Goal: Check status

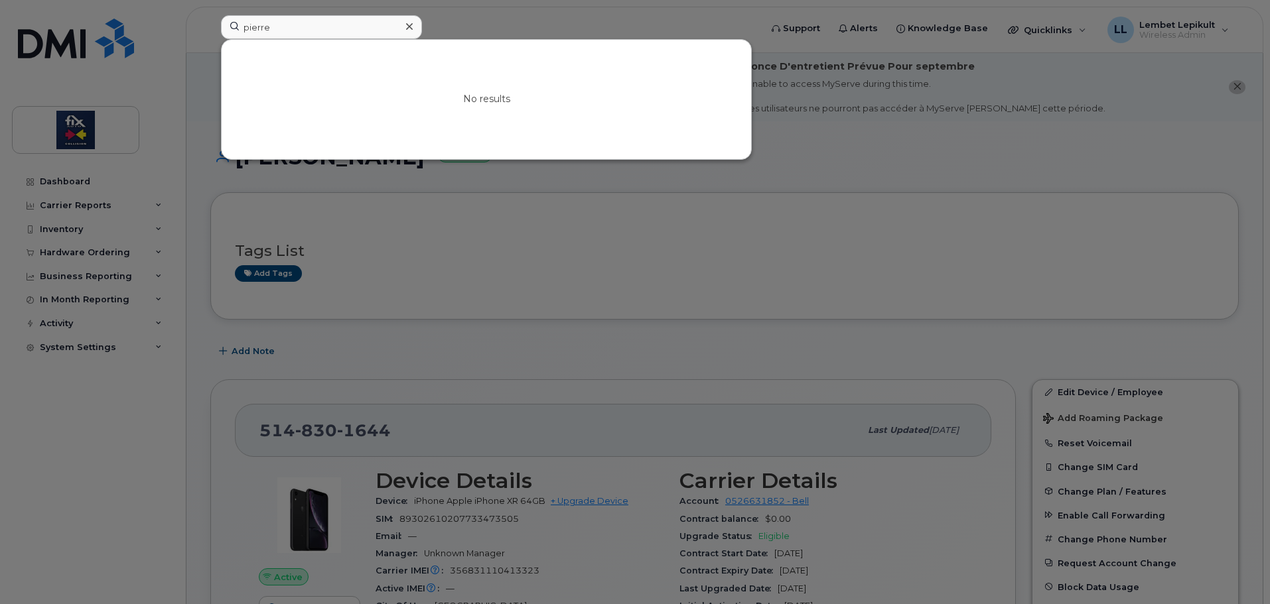
scroll to position [219, 0]
